Goal: Check status: Check status

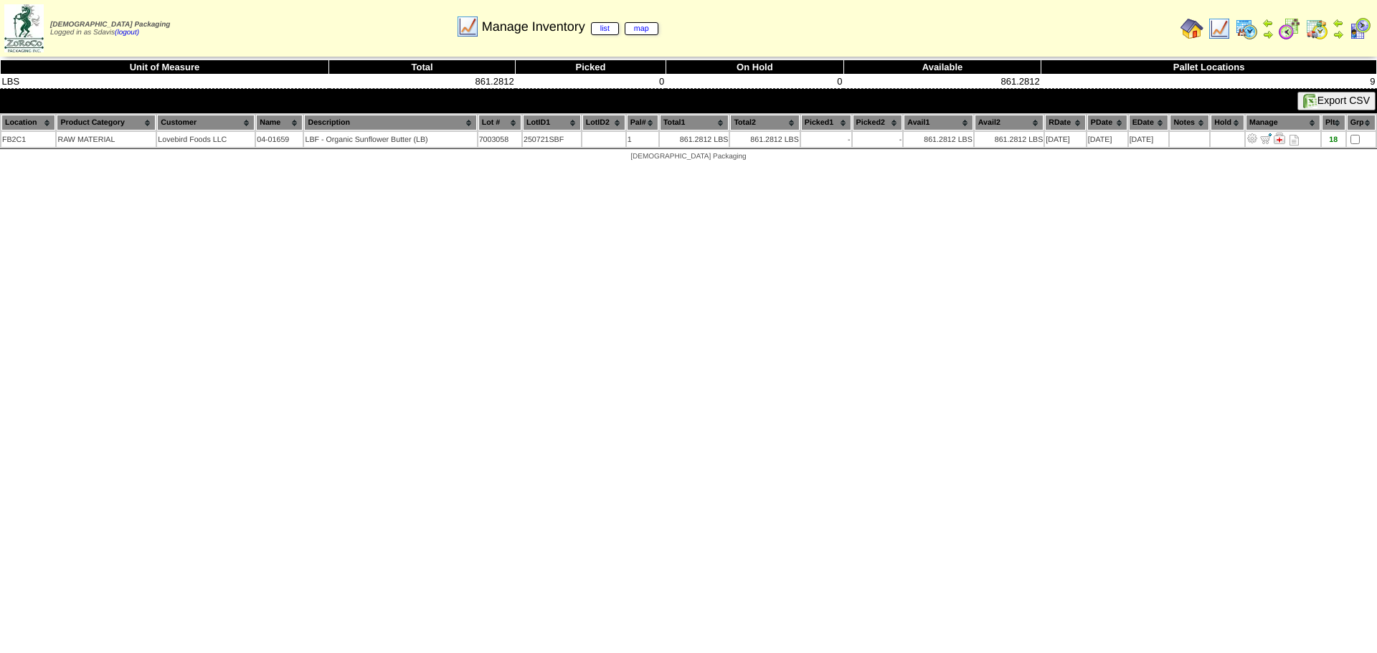
click at [1212, 28] on img at bounding box center [1219, 28] width 23 height 23
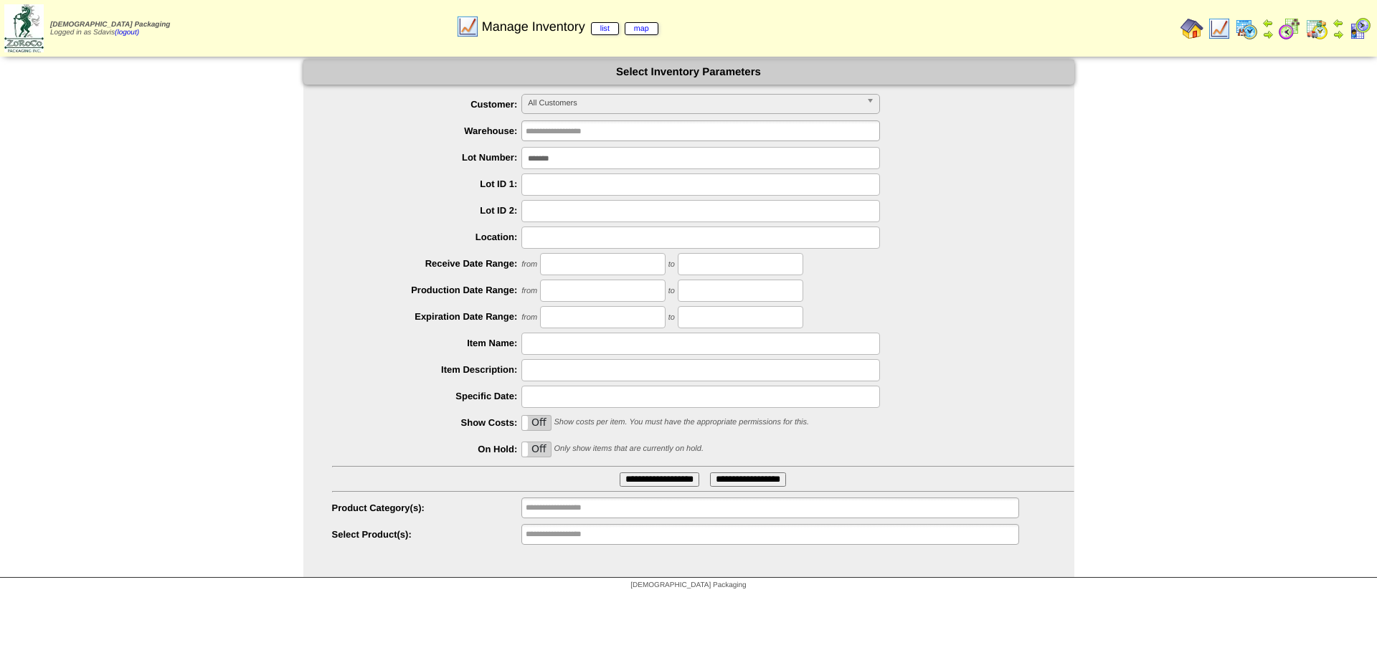
click at [596, 160] on input "*******" at bounding box center [700, 158] width 359 height 22
type input "*******"
click at [620, 473] on input "**********" at bounding box center [660, 480] width 80 height 14
